Goal: Task Accomplishment & Management: Use online tool/utility

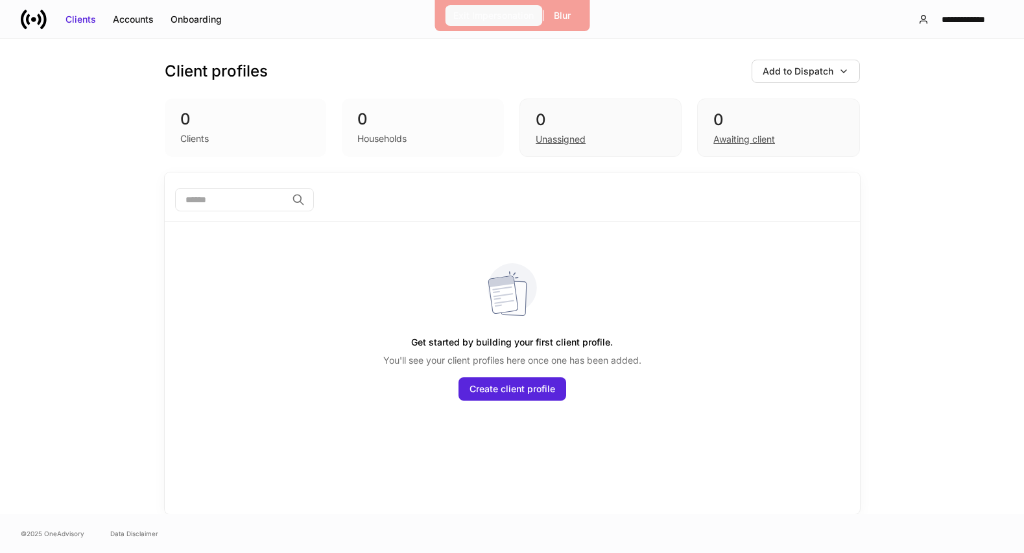
click at [507, 11] on div "Exit Impersonation" at bounding box center [493, 15] width 80 height 13
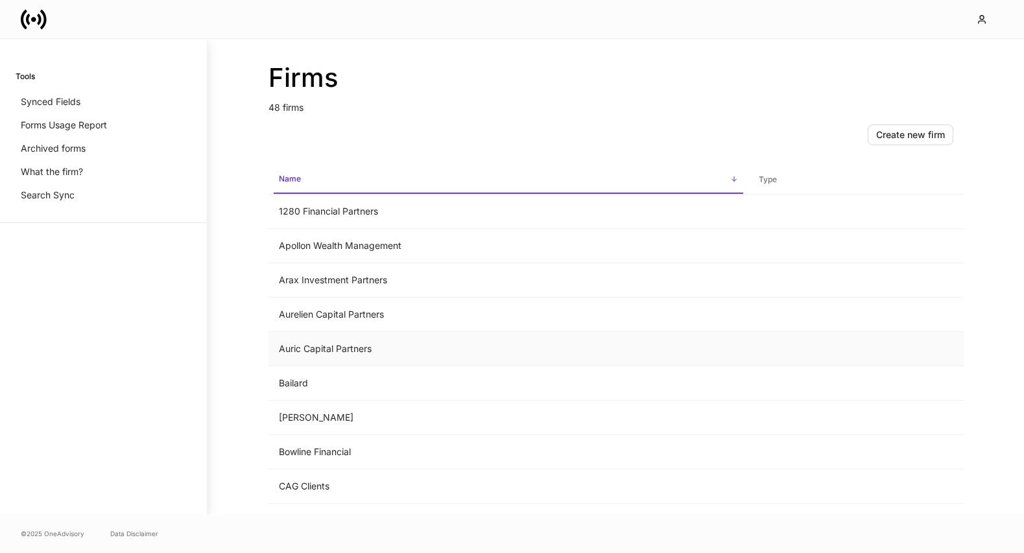
click at [542, 352] on td "Auric Capital Partners" at bounding box center [509, 349] width 480 height 34
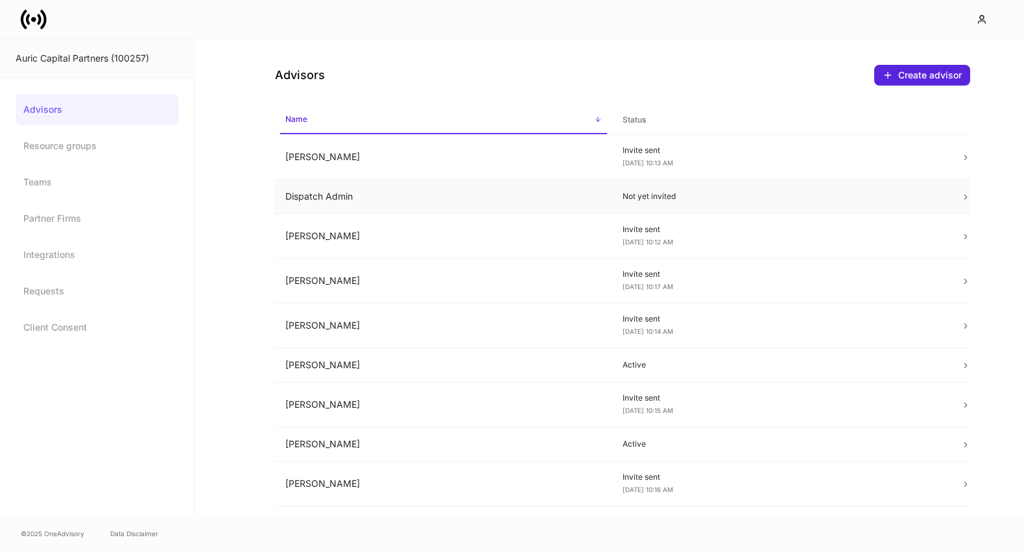
click at [756, 202] on td "Not yet invited" at bounding box center [781, 197] width 338 height 34
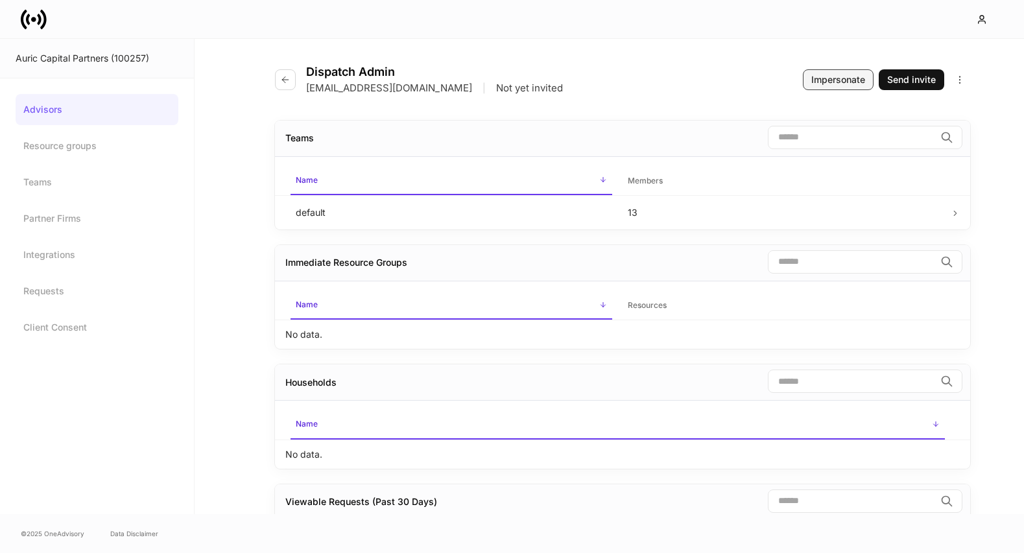
click at [854, 73] on button "Impersonate" at bounding box center [838, 79] width 71 height 21
